Goal: Information Seeking & Learning: Learn about a topic

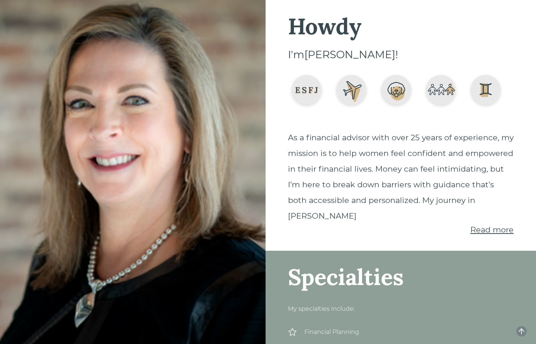
click at [477, 227] on span "Read more" at bounding box center [491, 229] width 43 height 9
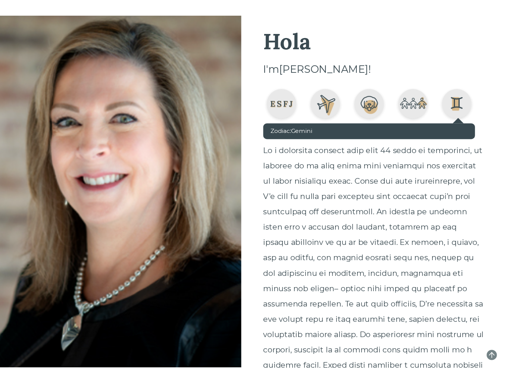
scroll to position [1, 0]
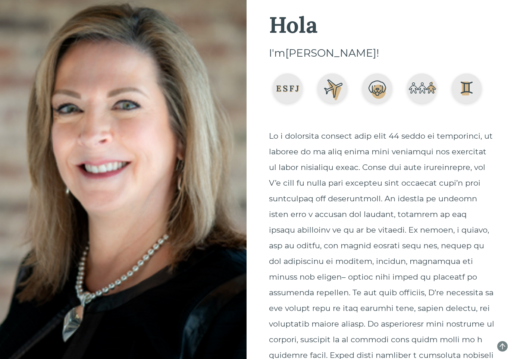
drag, startPoint x: 431, startPoint y: 117, endPoint x: 432, endPoint y: 113, distance: 4.5
click at [432, 119] on div "Hola I'm [PERSON_NAME] ! Show less" at bounding box center [382, 319] width 226 height 612
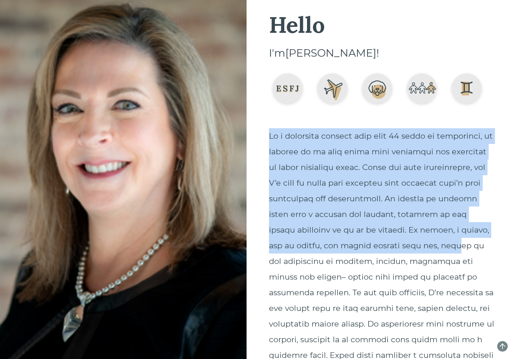
drag, startPoint x: 270, startPoint y: 137, endPoint x: 324, endPoint y: 265, distance: 139.2
click at [195, 134] on div "Welcome I'm [PERSON_NAME] ! Show less Specialties My specialties include: Finan…" at bounding box center [258, 179] width 517 height 359
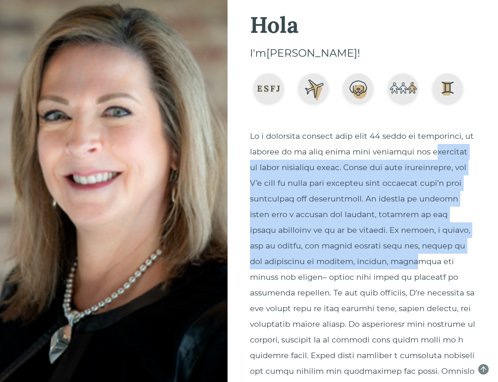
drag, startPoint x: 256, startPoint y: 161, endPoint x: 321, endPoint y: 277, distance: 132.9
click at [321, 274] on div "Show less" at bounding box center [363, 376] width 226 height 497
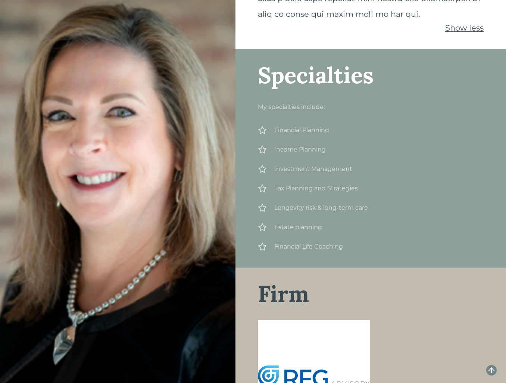
scroll to position [621, 0]
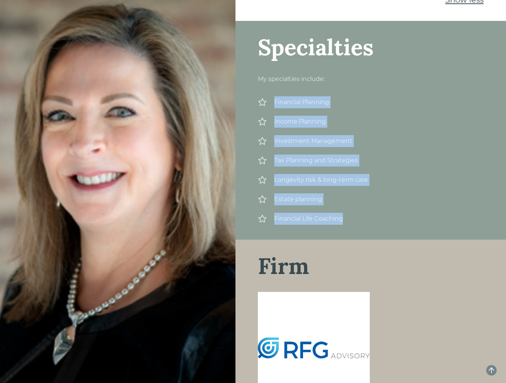
drag, startPoint x: 274, startPoint y: 118, endPoint x: 350, endPoint y: 242, distance: 144.8
click at [350, 239] on div "Specialties My specialties include: Financial Planning Income Planning Investme…" at bounding box center [370, 130] width 270 height 218
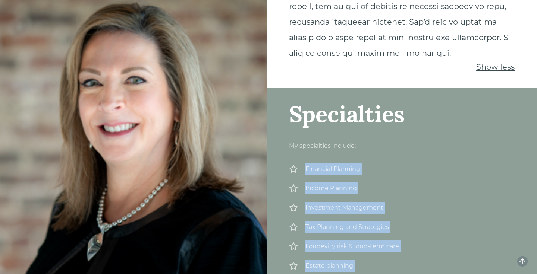
scroll to position [554, 0]
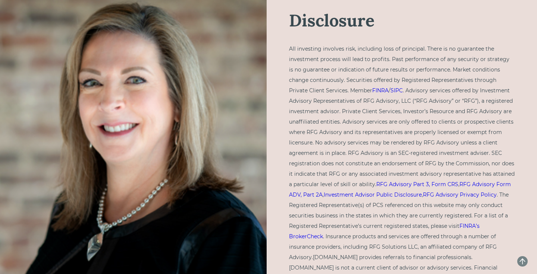
scroll to position [1275, 0]
